Goal: Use online tool/utility: Utilize a website feature to perform a specific function

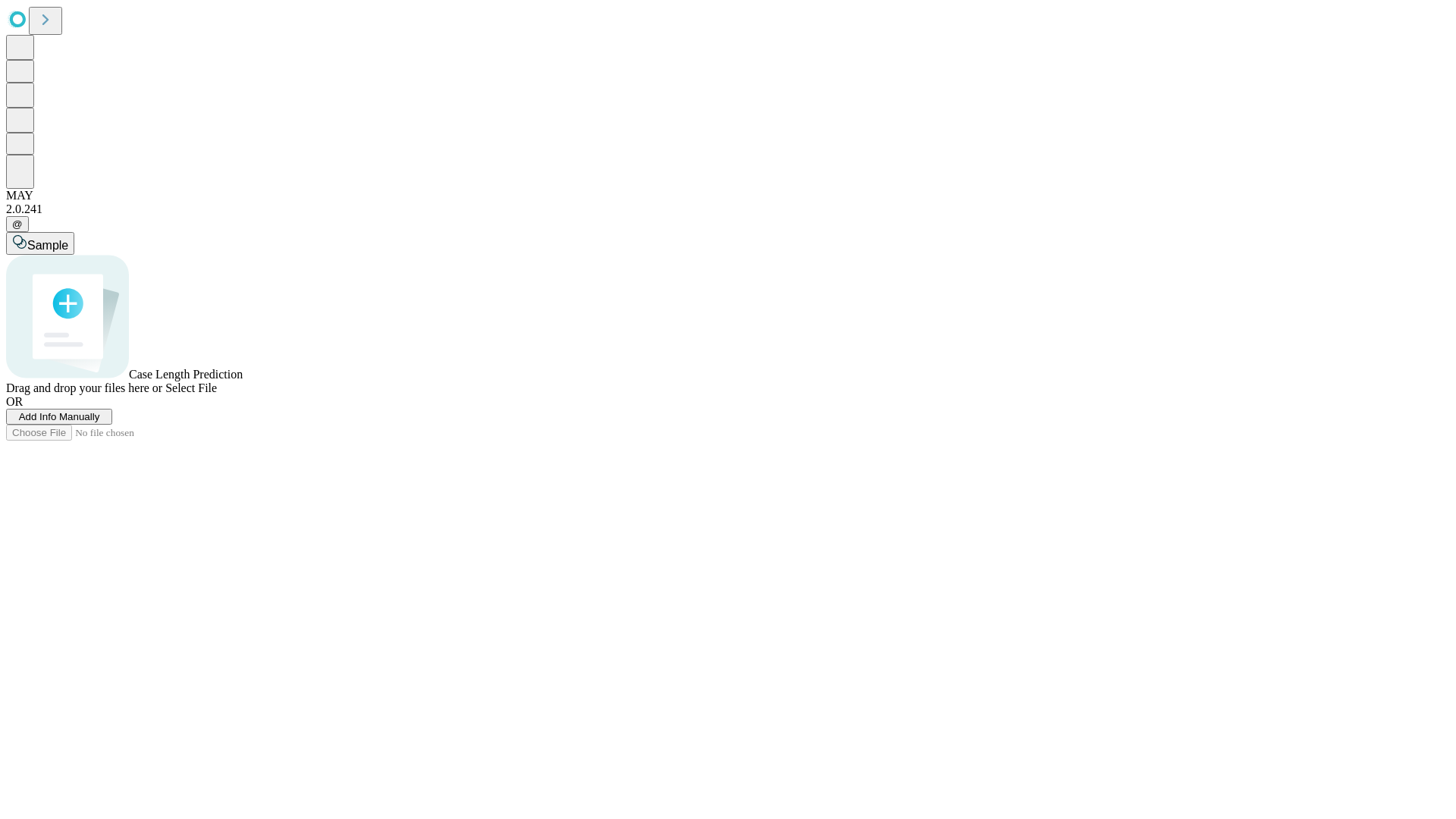
click at [100, 423] on span "Add Info Manually" at bounding box center [59, 416] width 81 height 11
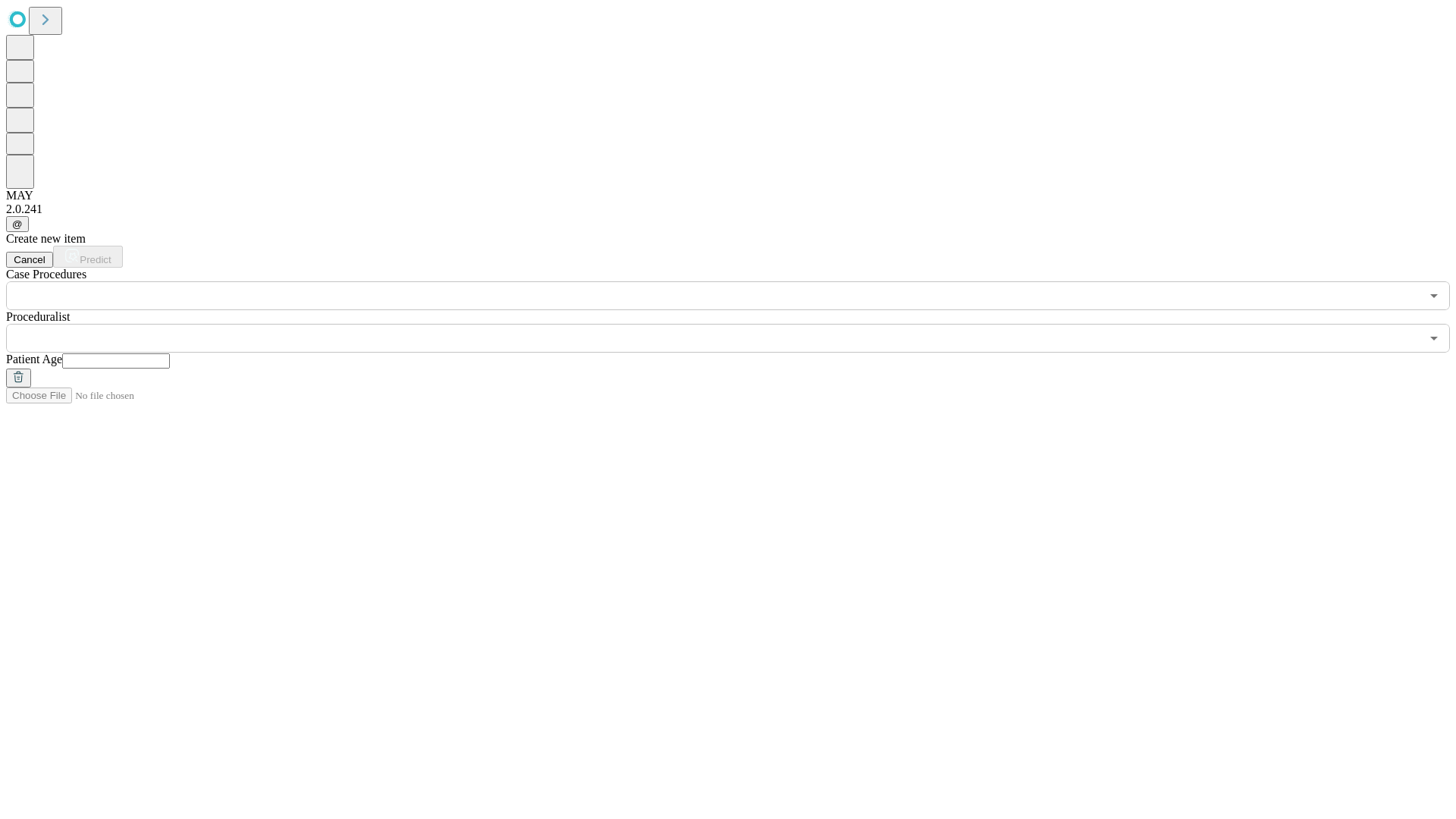
click at [170, 354] on input "text" at bounding box center [116, 361] width 108 height 15
type input "**"
click at [739, 324] on input "text" at bounding box center [713, 338] width 1414 height 29
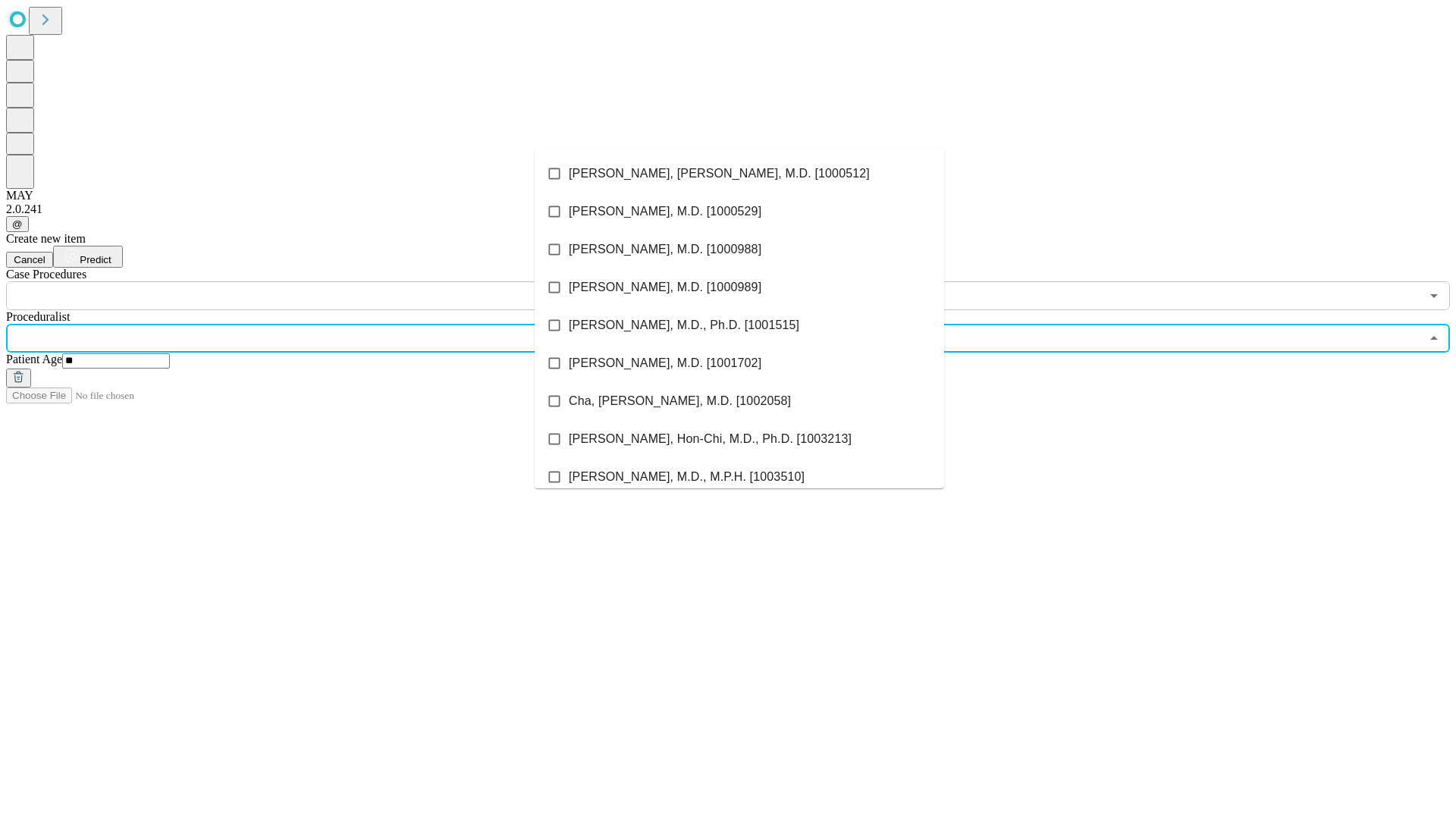
click at [739, 173] on li "[PERSON_NAME], [PERSON_NAME], M.D. [1000512]" at bounding box center [740, 173] width 410 height 38
click at [319, 282] on input "text" at bounding box center [713, 296] width 1414 height 29
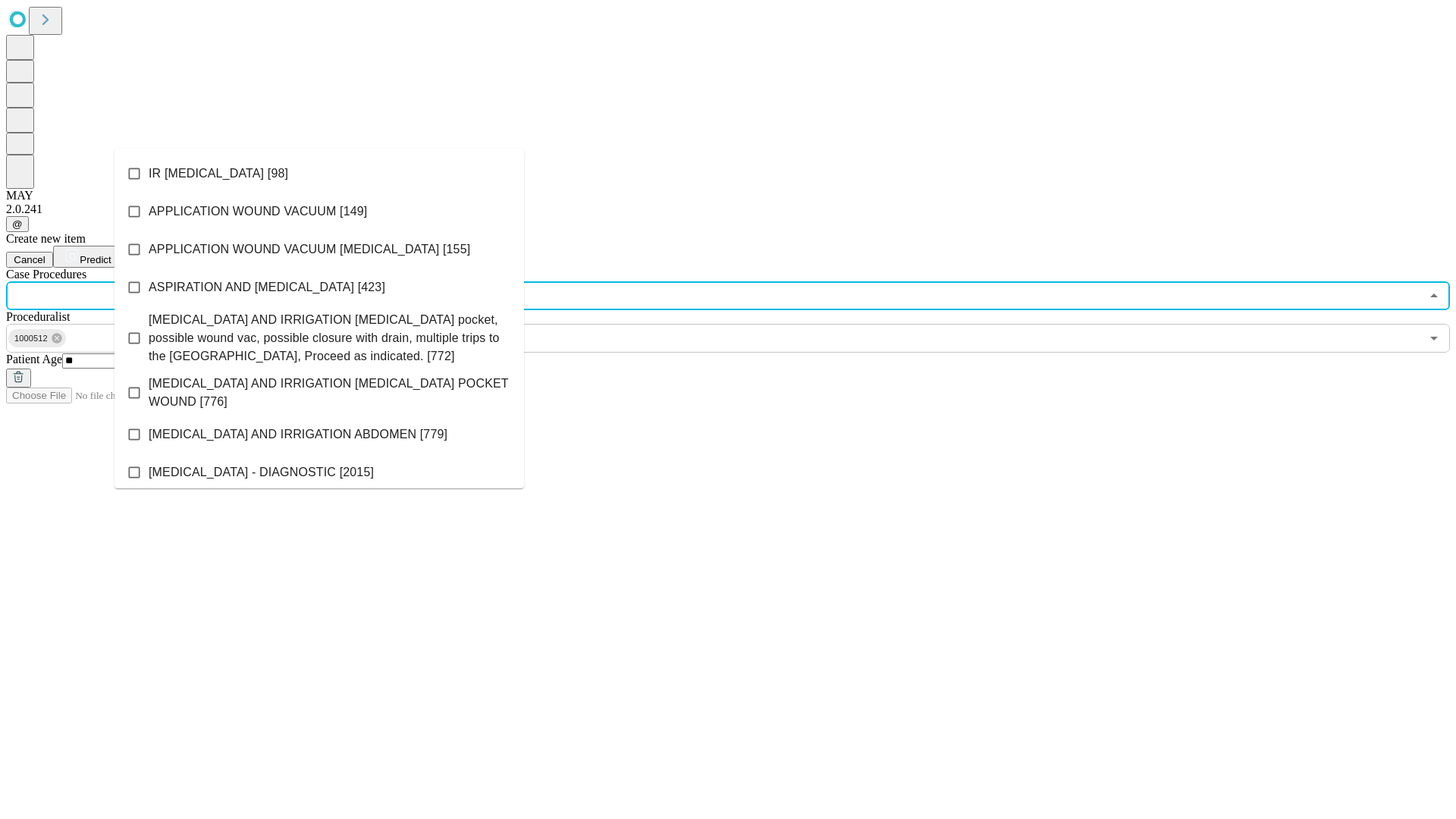
click at [319, 173] on li "IR [MEDICAL_DATA] [98]" at bounding box center [320, 173] width 410 height 38
click at [111, 254] on span "Predict" at bounding box center [95, 259] width 31 height 11
